Goal: Task Accomplishment & Management: Manage account settings

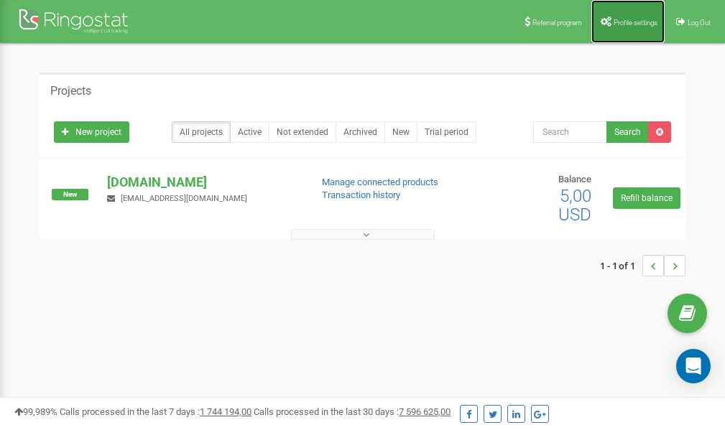
click at [620, 31] on link "Profile settings" at bounding box center [627, 21] width 73 height 43
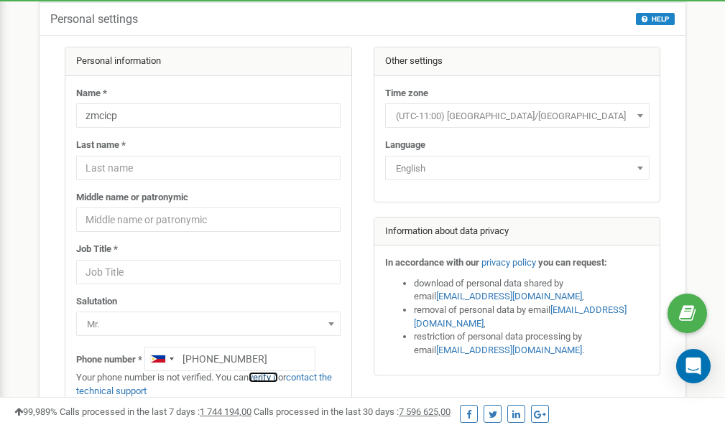
click at [272, 379] on link "verify it" at bounding box center [263, 377] width 29 height 11
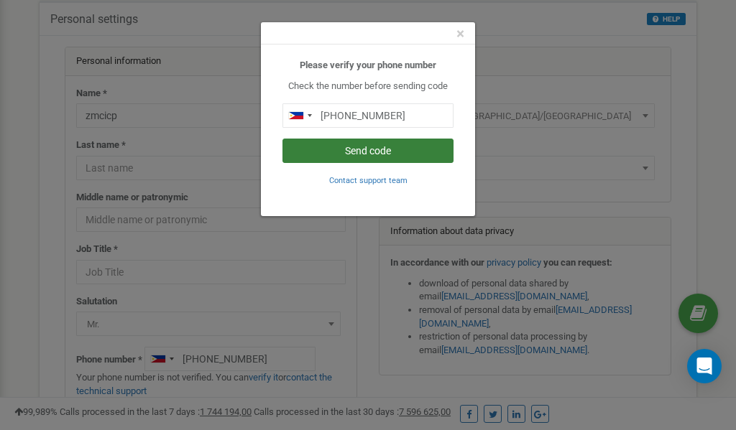
click at [366, 154] on button "Send code" at bounding box center [367, 151] width 171 height 24
